Goal: Transaction & Acquisition: Purchase product/service

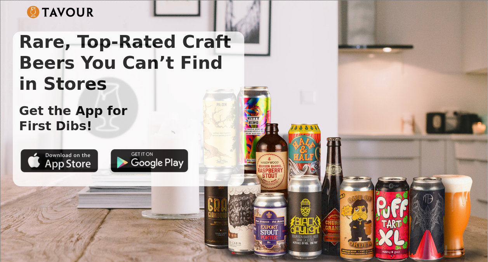
click at [359, 91] on div "Rare, Top-Rated Craft Beers You Can’t Find in Stores Get the App for First Dibs!" at bounding box center [244, 108] width 463 height 155
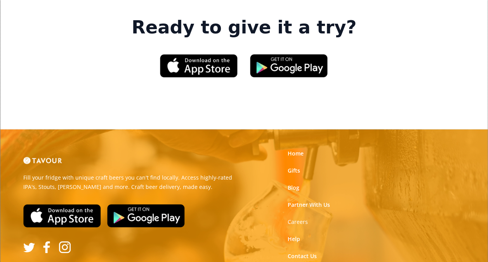
scroll to position [1219, 0]
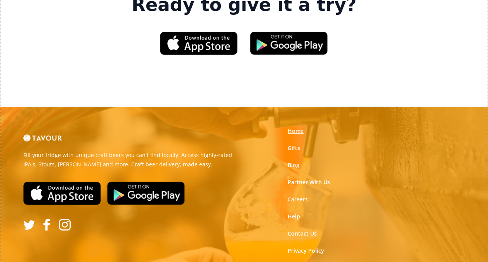
click at [298, 127] on link "Home" at bounding box center [296, 131] width 16 height 8
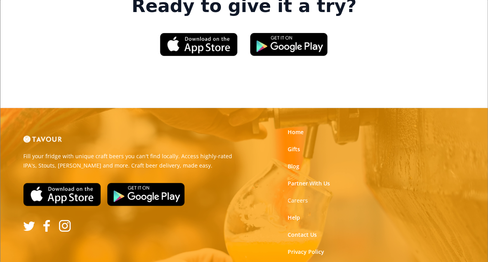
scroll to position [1219, 0]
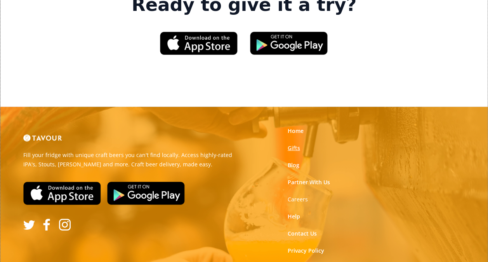
click at [297, 144] on link "Gifts" at bounding box center [294, 148] width 12 height 8
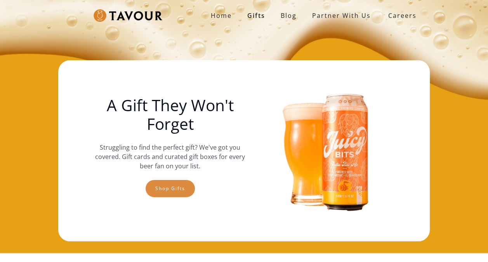
click at [178, 192] on link "Shop gifts" at bounding box center [170, 188] width 49 height 17
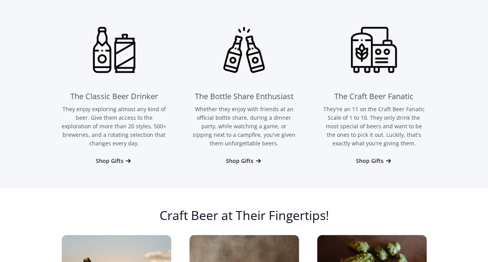
scroll to position [487, 0]
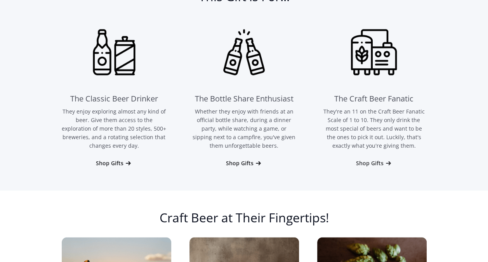
click at [380, 164] on div "Shop Gifts" at bounding box center [370, 163] width 28 height 8
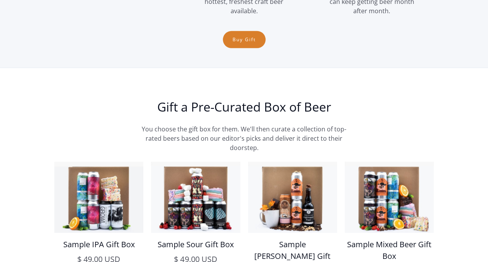
scroll to position [1261, 0]
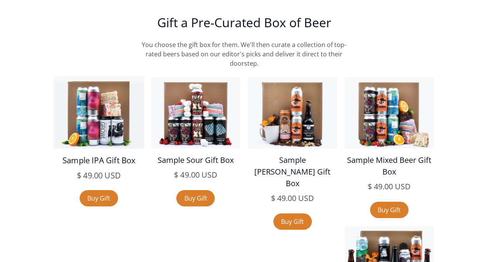
click at [87, 125] on img at bounding box center [99, 112] width 91 height 73
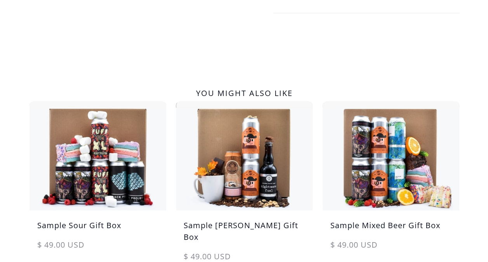
scroll to position [427, 0]
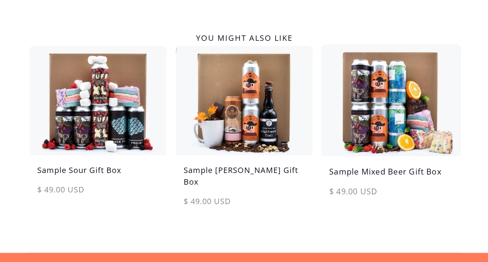
click at [381, 171] on h5 "Sample Mixed Beer Gift Box" at bounding box center [391, 175] width 139 height 20
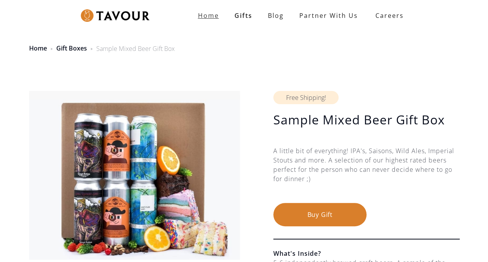
click at [207, 17] on strong "Home" at bounding box center [208, 15] width 21 height 9
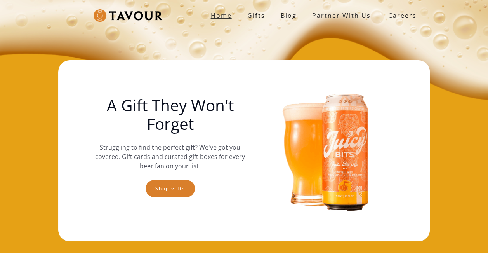
click at [217, 13] on strong "Home" at bounding box center [221, 15] width 21 height 9
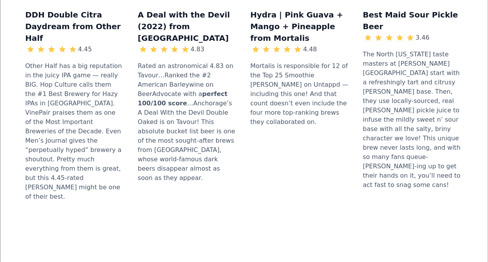
scroll to position [932, 0]
